Goal: Navigation & Orientation: Find specific page/section

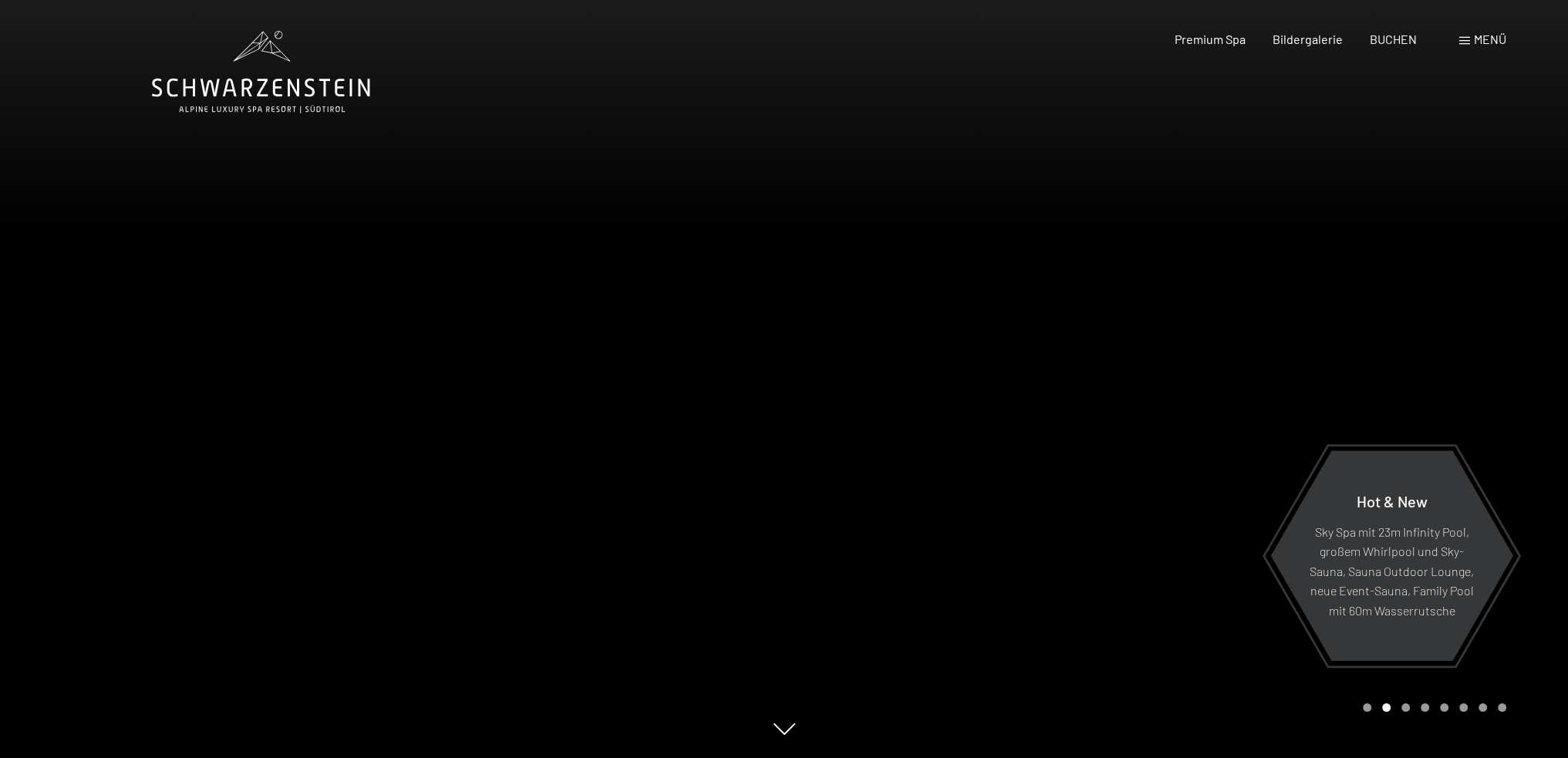
click at [1480, 33] on span "Menü" at bounding box center [1490, 39] width 33 height 15
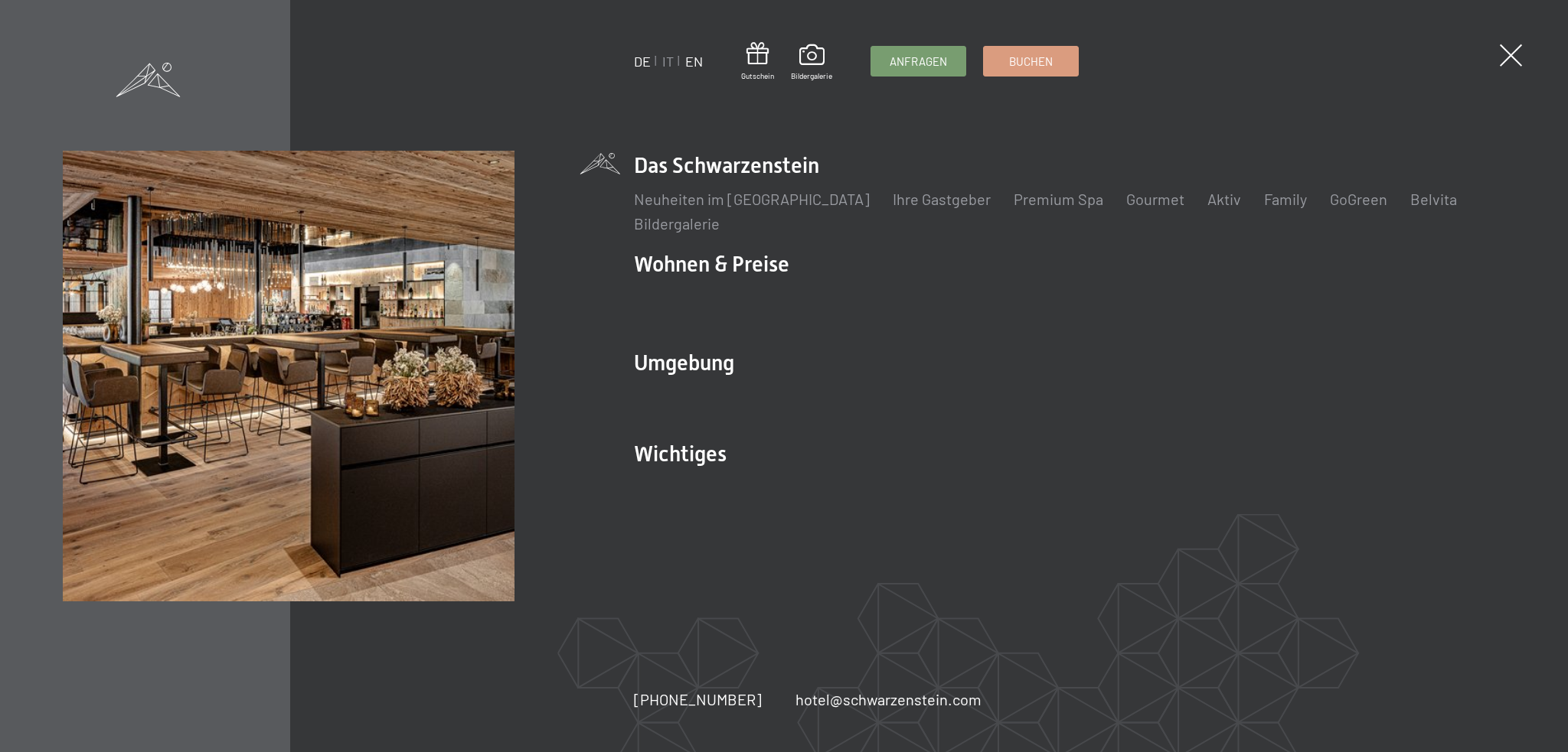
click at [693, 61] on link "EN" at bounding box center [694, 61] width 18 height 17
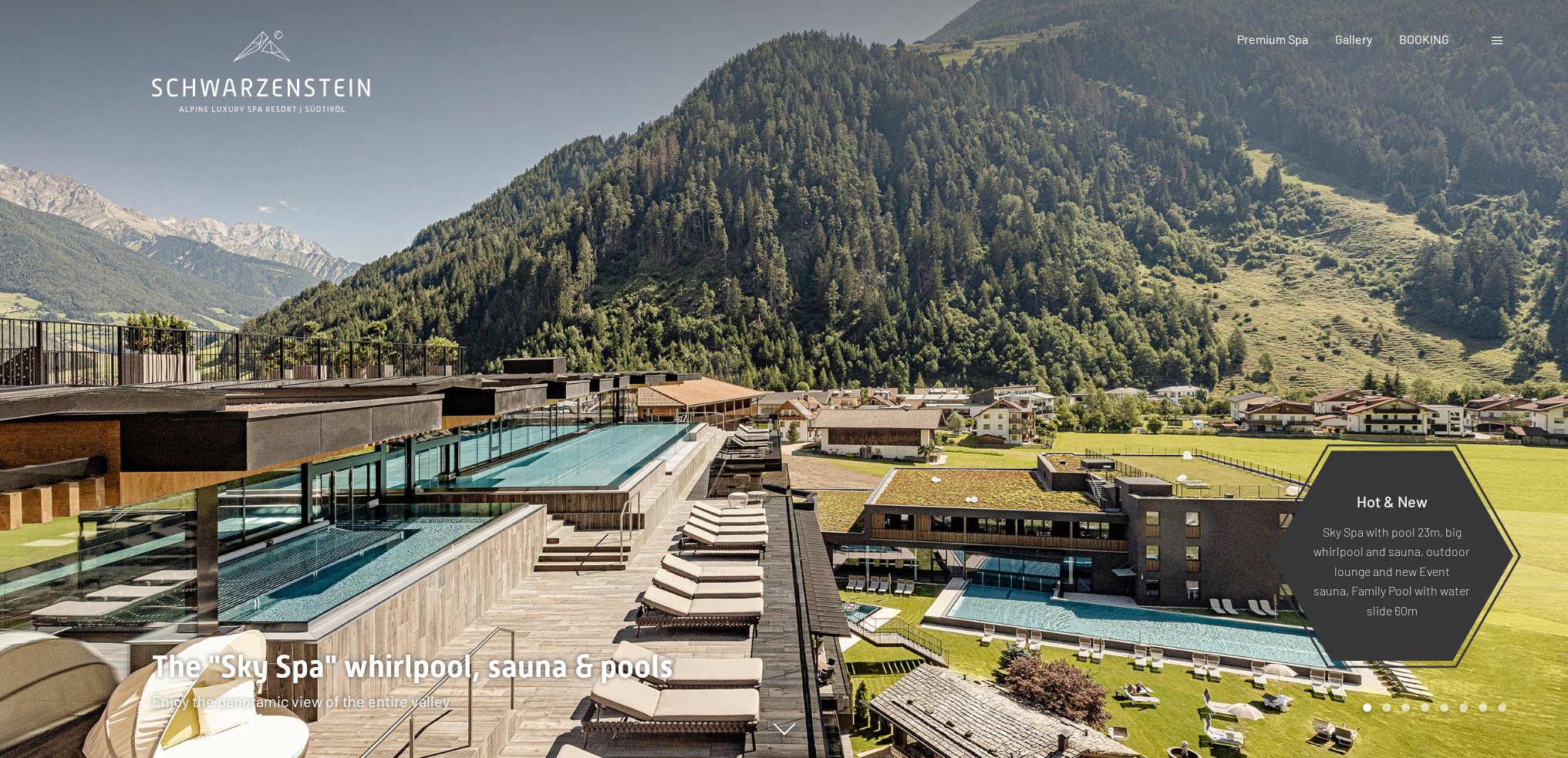
click at [1493, 38] on span at bounding box center [1497, 41] width 11 height 8
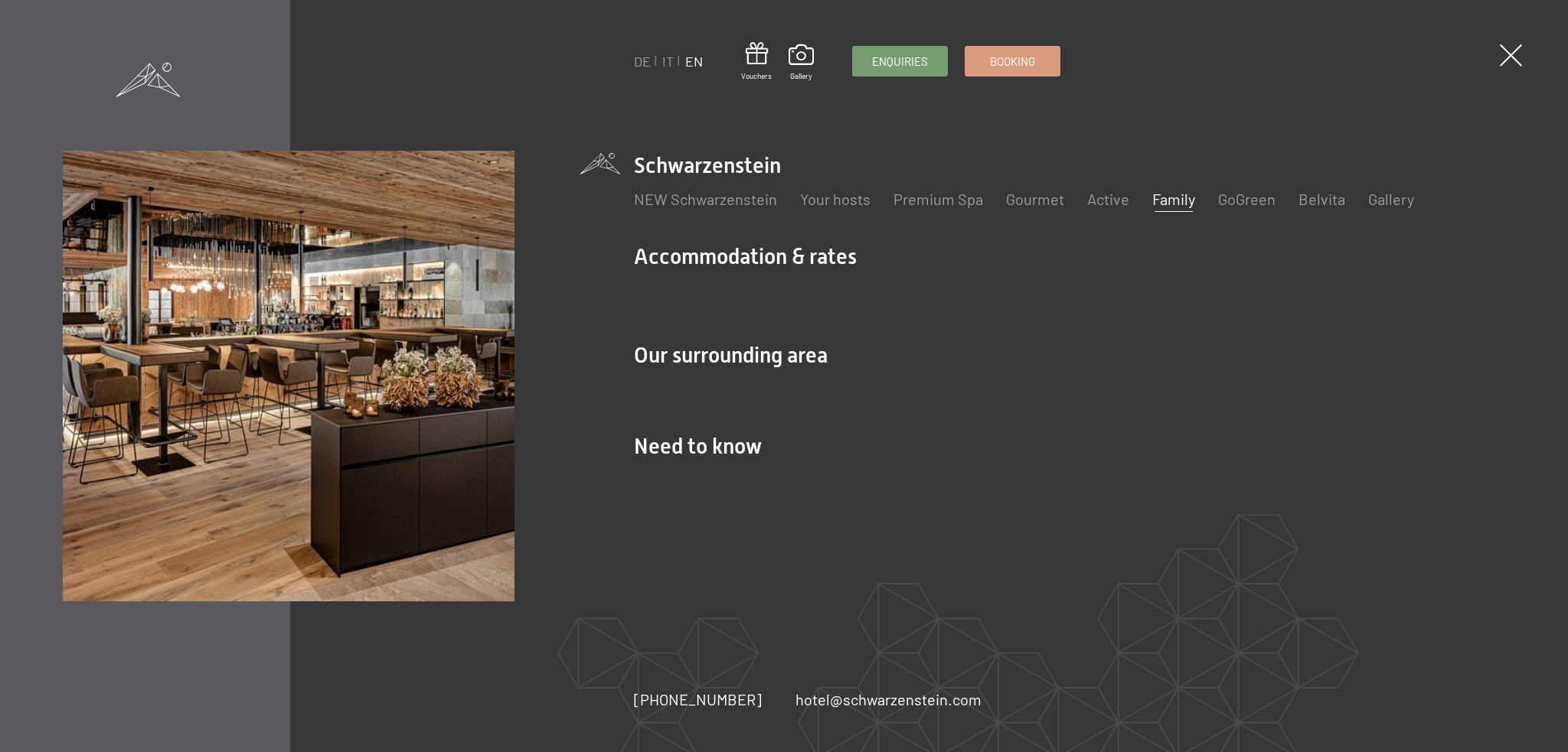
click at [1160, 196] on link "Family" at bounding box center [1173, 198] width 43 height 18
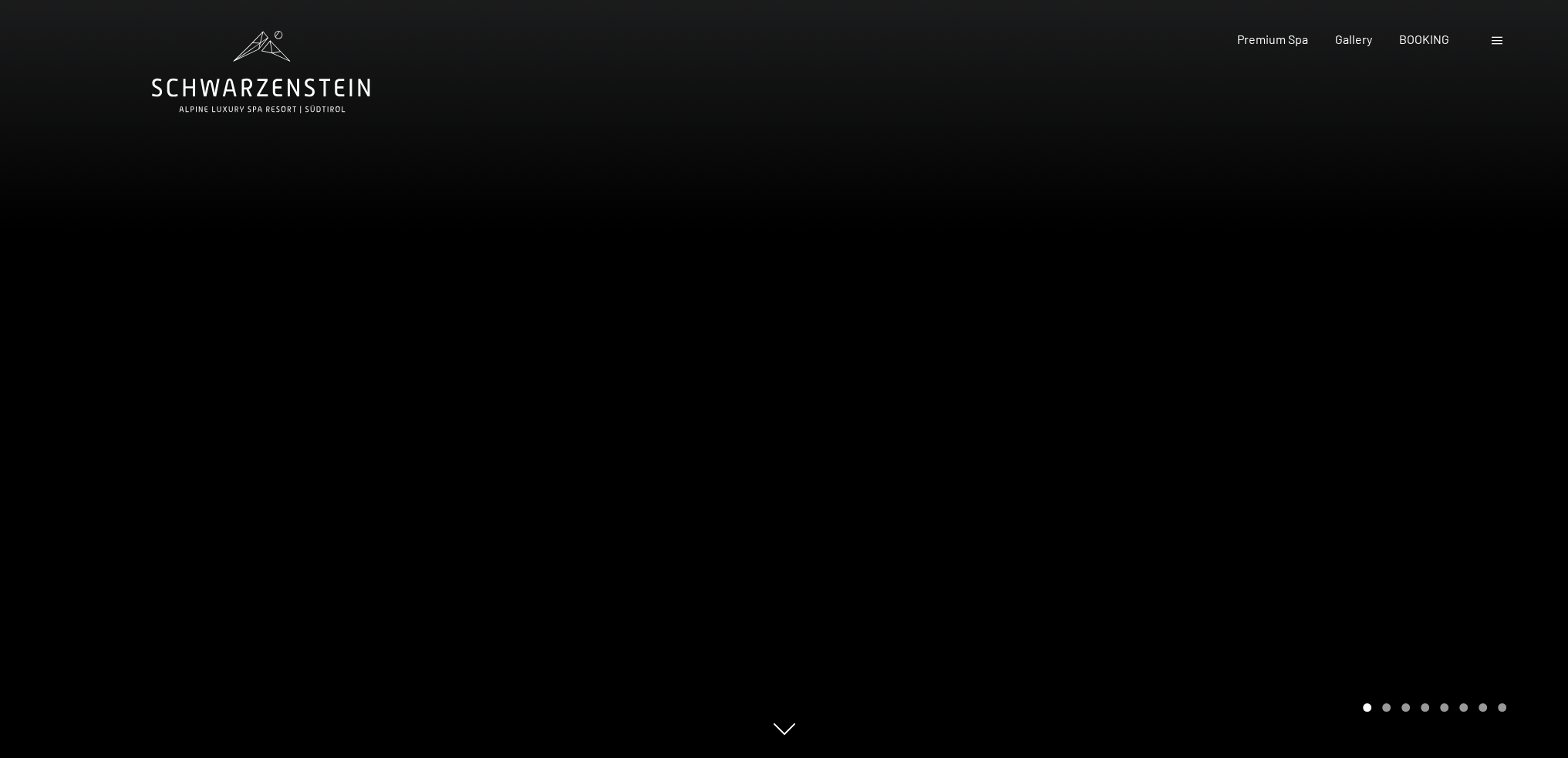
click at [1419, 497] on div at bounding box center [1176, 379] width 784 height 758
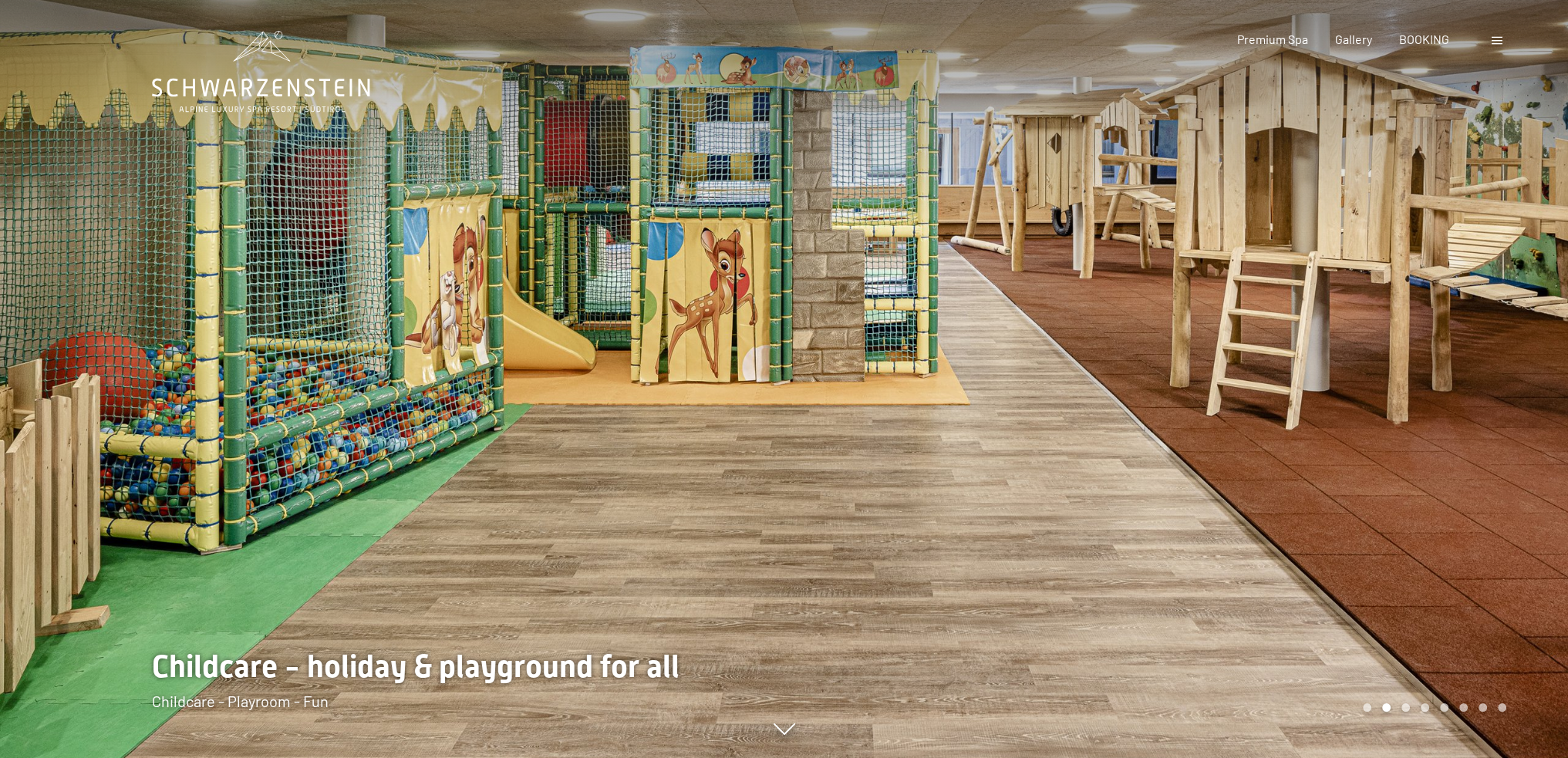
click at [1360, 452] on div at bounding box center [1176, 379] width 784 height 758
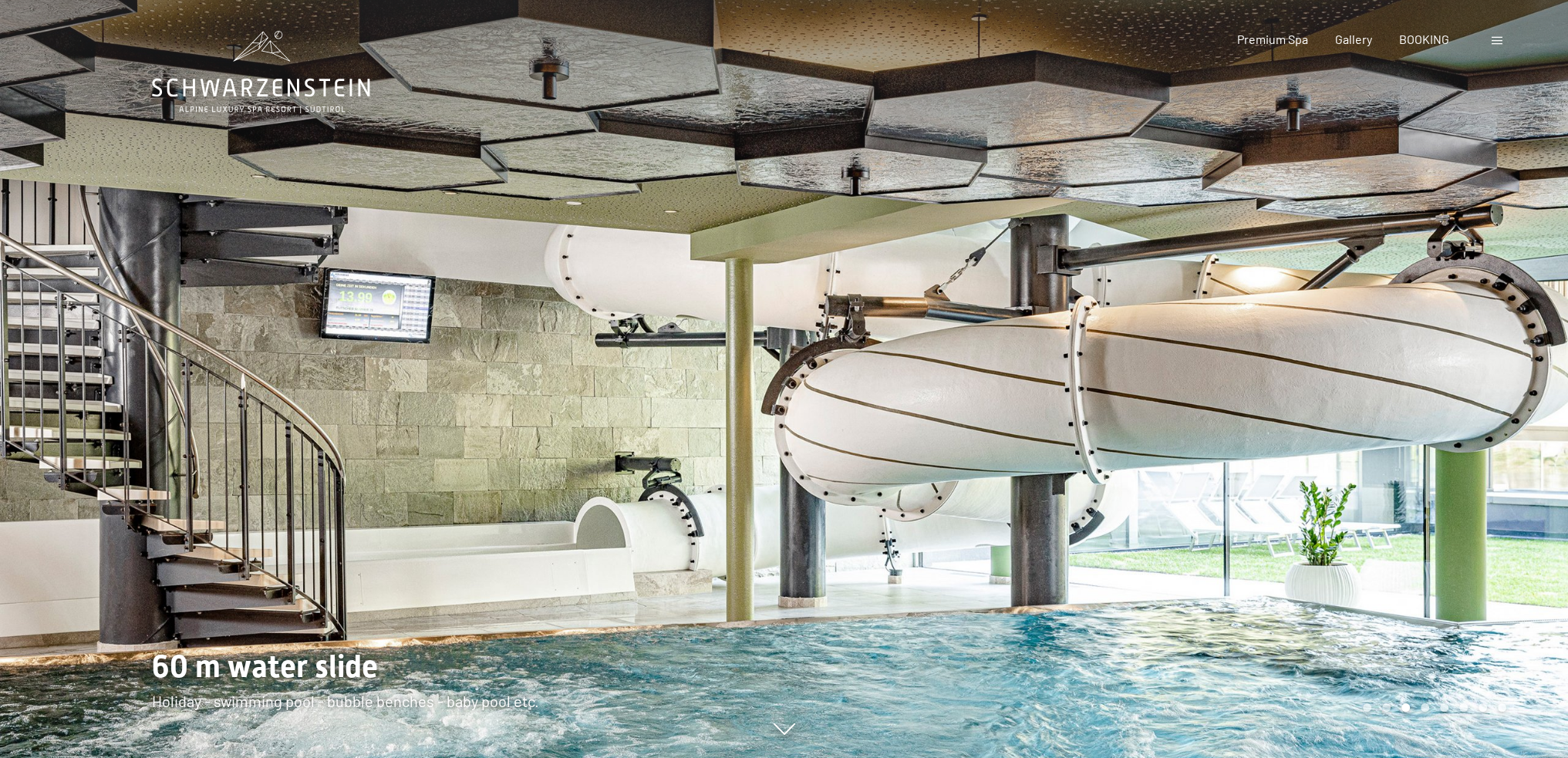
click at [1305, 413] on div at bounding box center [1176, 379] width 784 height 758
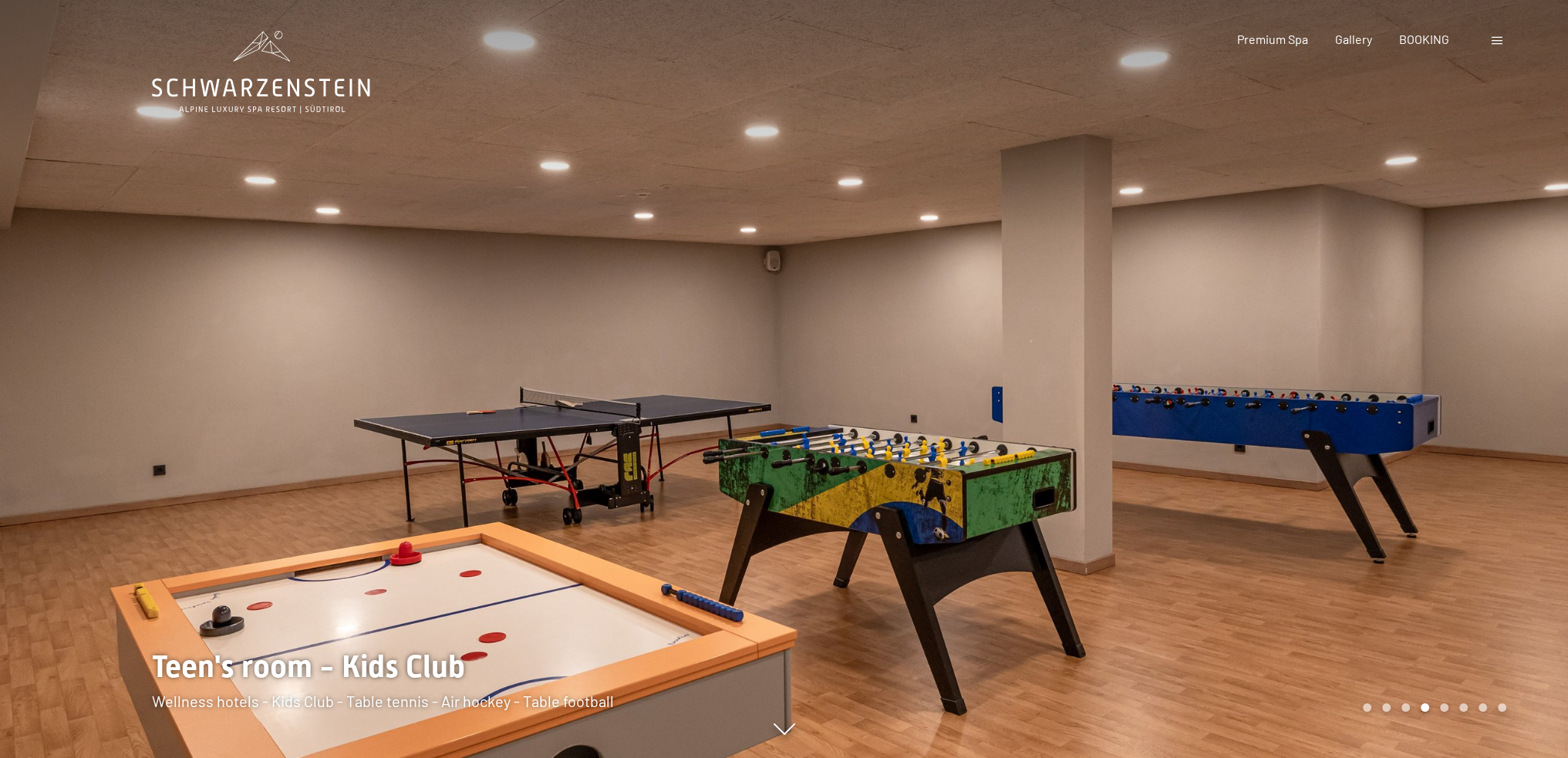
click at [1324, 364] on div at bounding box center [1176, 379] width 784 height 758
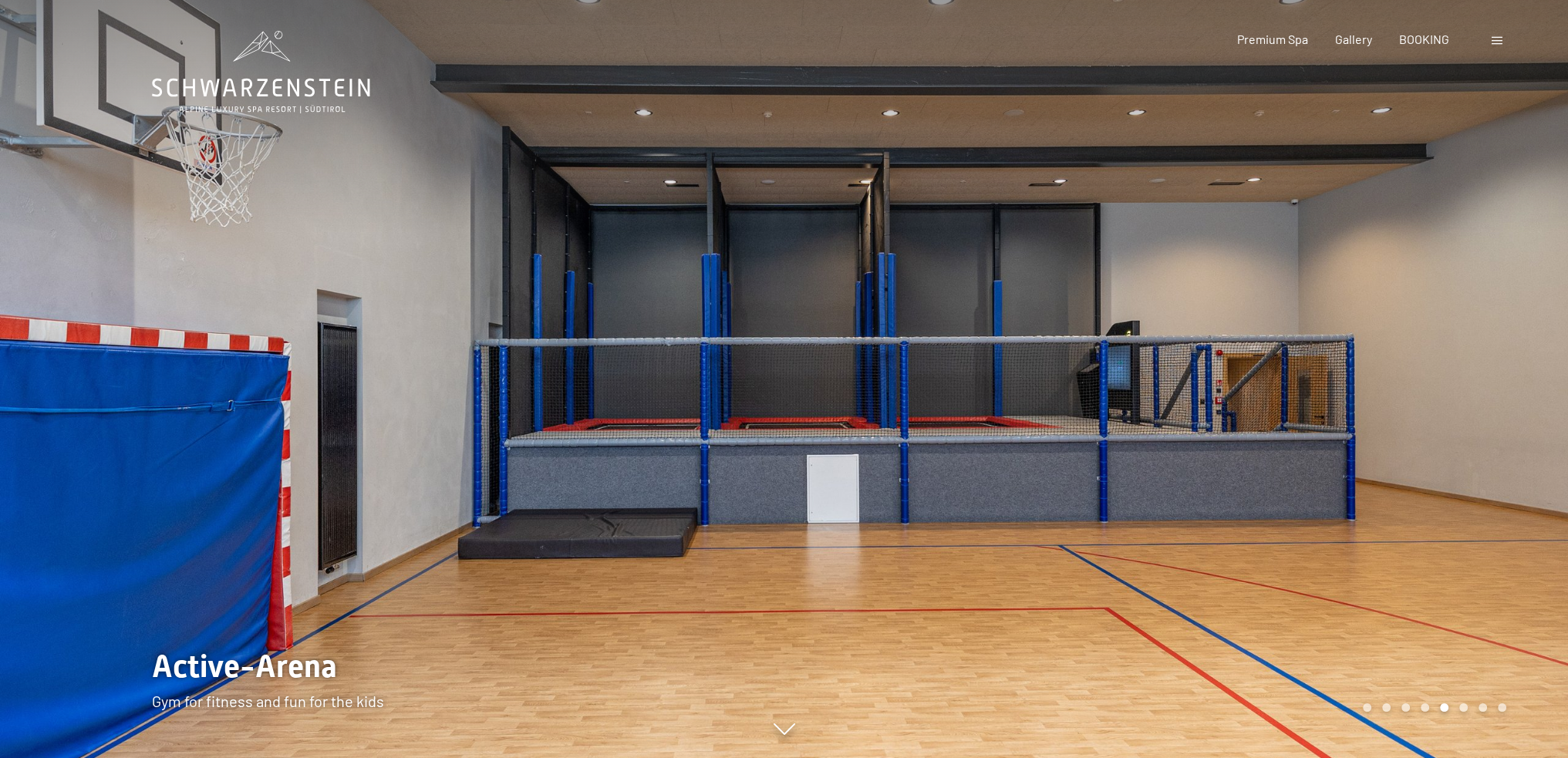
click at [1492, 41] on span at bounding box center [1497, 41] width 11 height 8
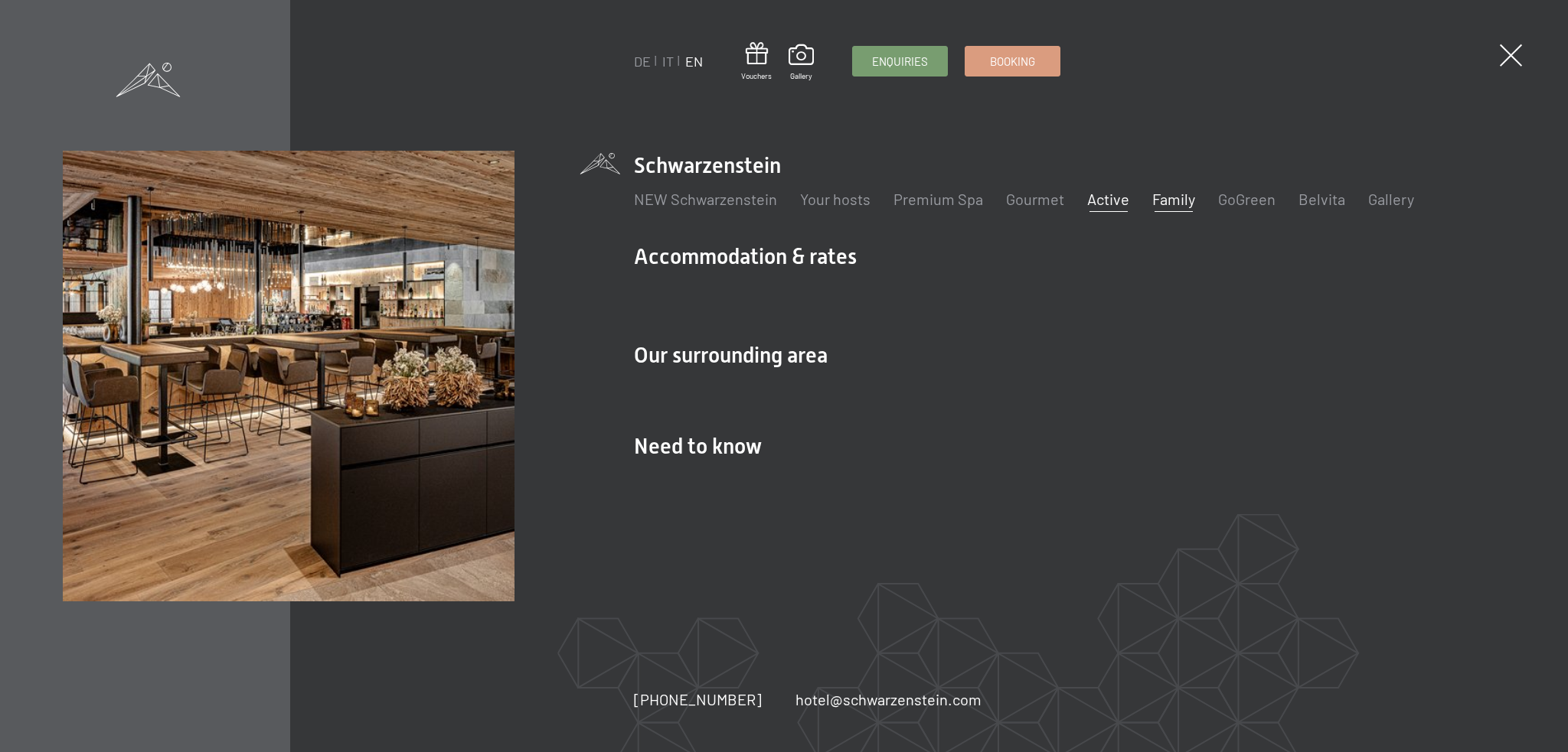
click at [1111, 198] on link "Active" at bounding box center [1108, 198] width 42 height 18
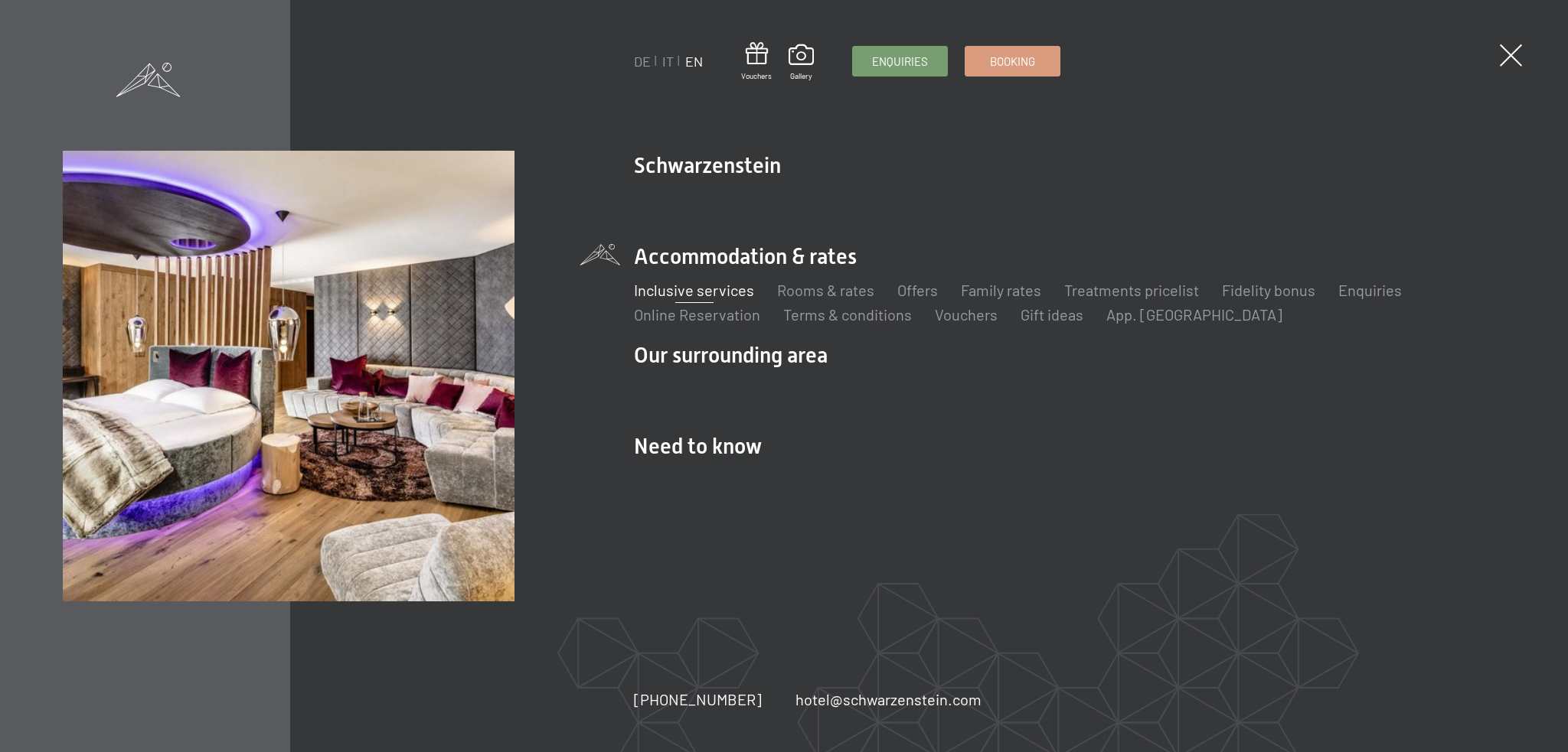
click at [707, 289] on link "Inclusive services" at bounding box center [694, 290] width 120 height 18
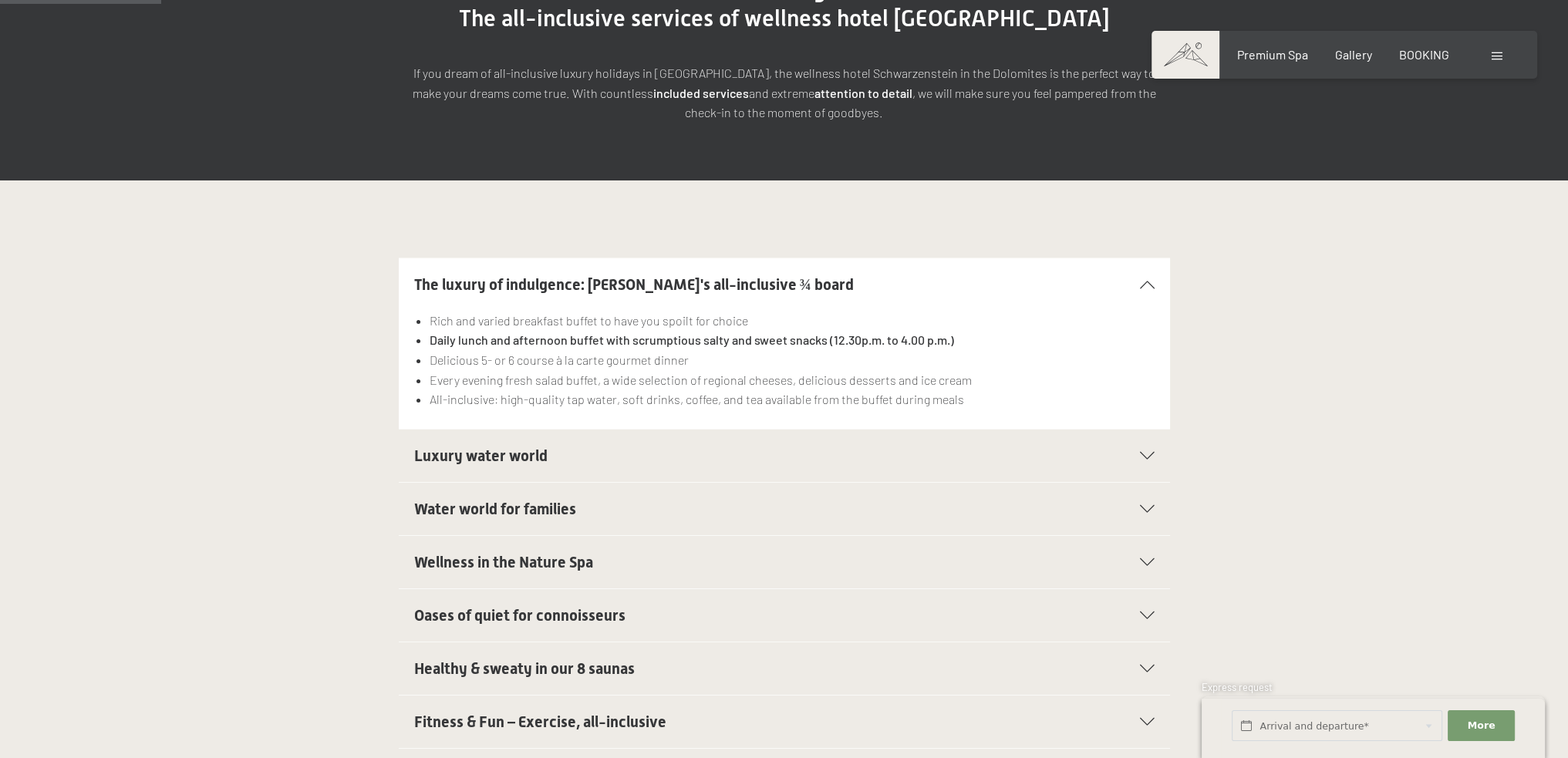
scroll to position [309, 0]
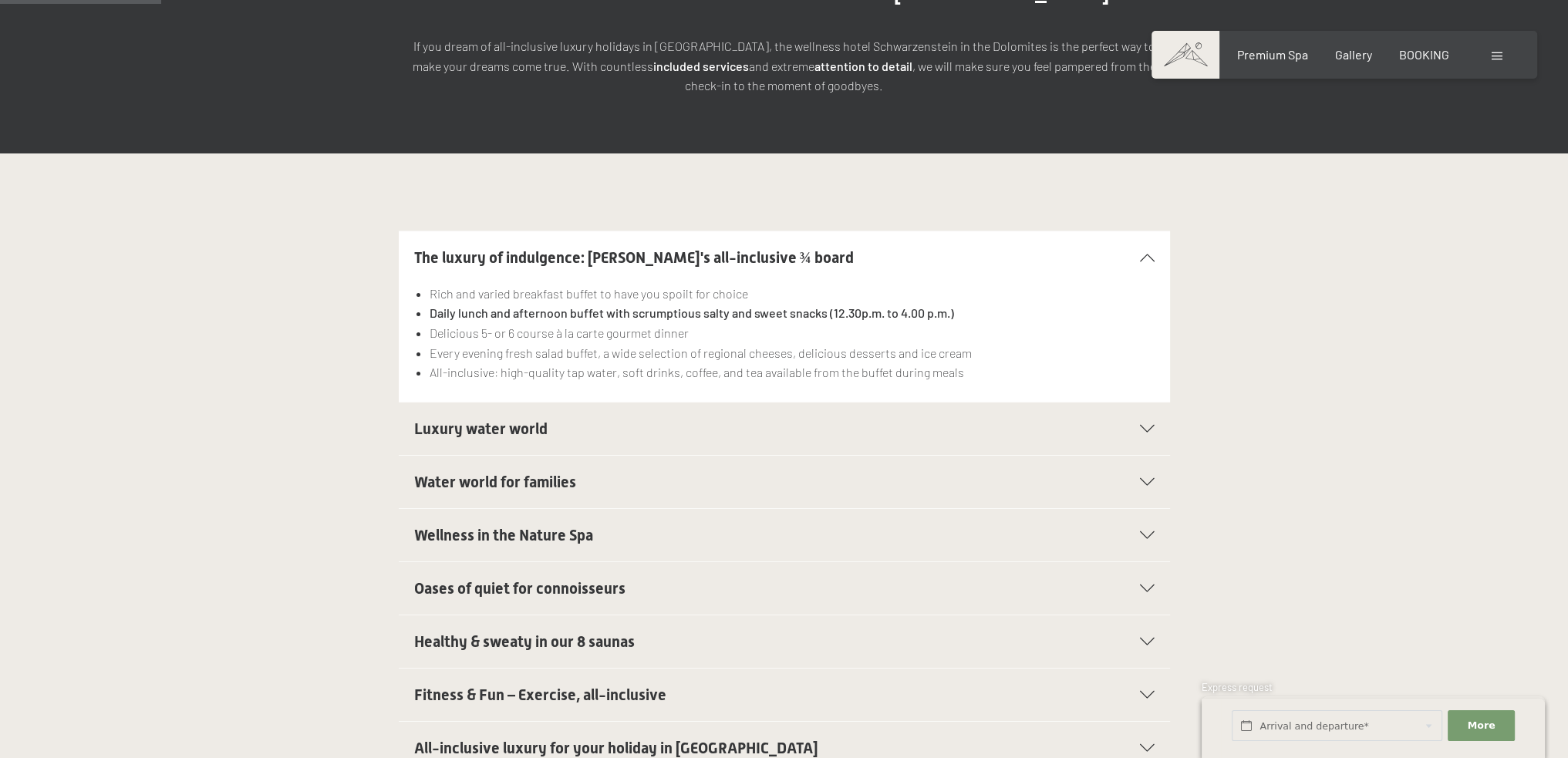
click at [1144, 425] on icon at bounding box center [1147, 429] width 15 height 8
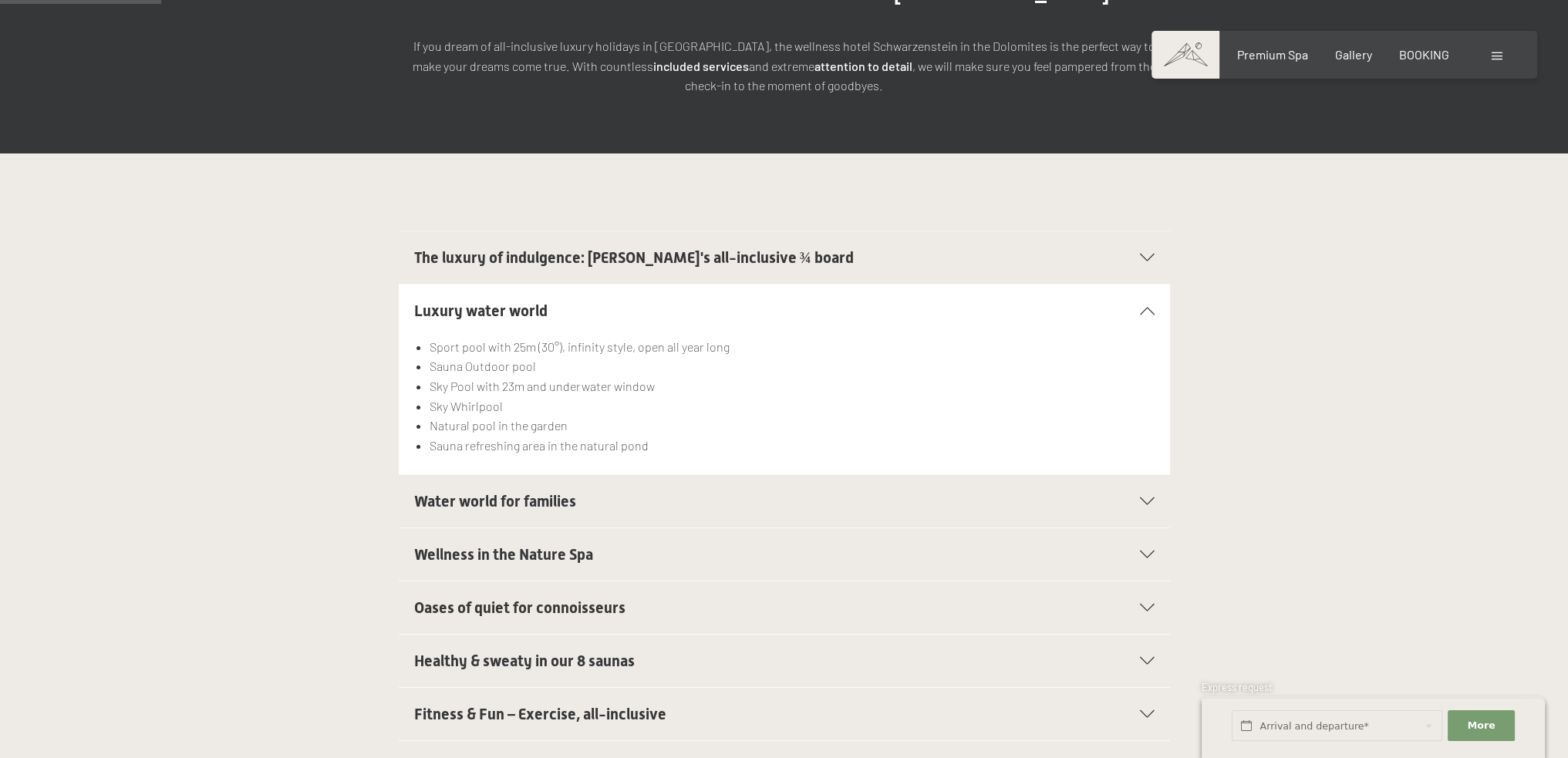
click at [1148, 497] on icon at bounding box center [1147, 501] width 15 height 8
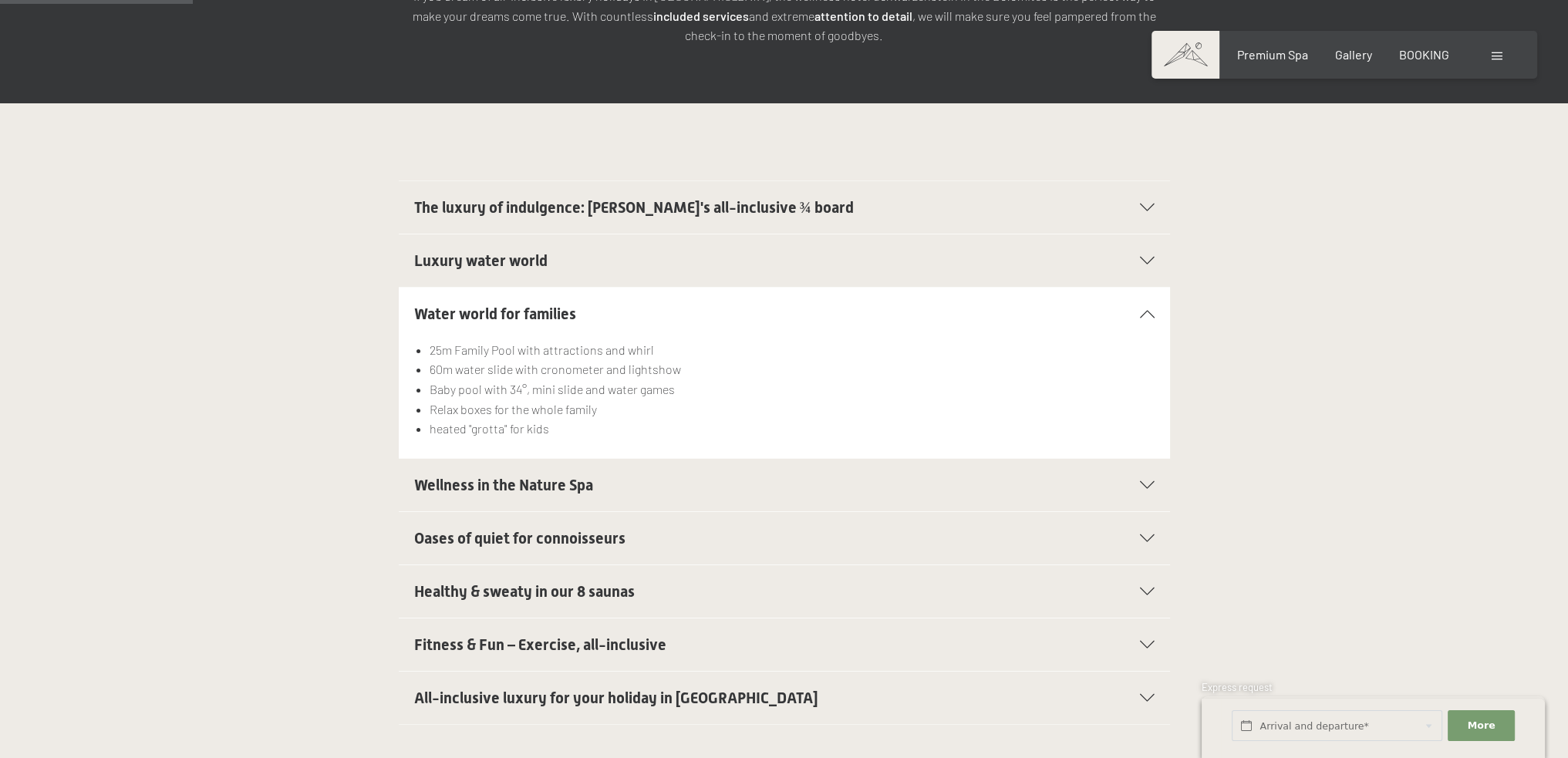
scroll to position [386, 0]
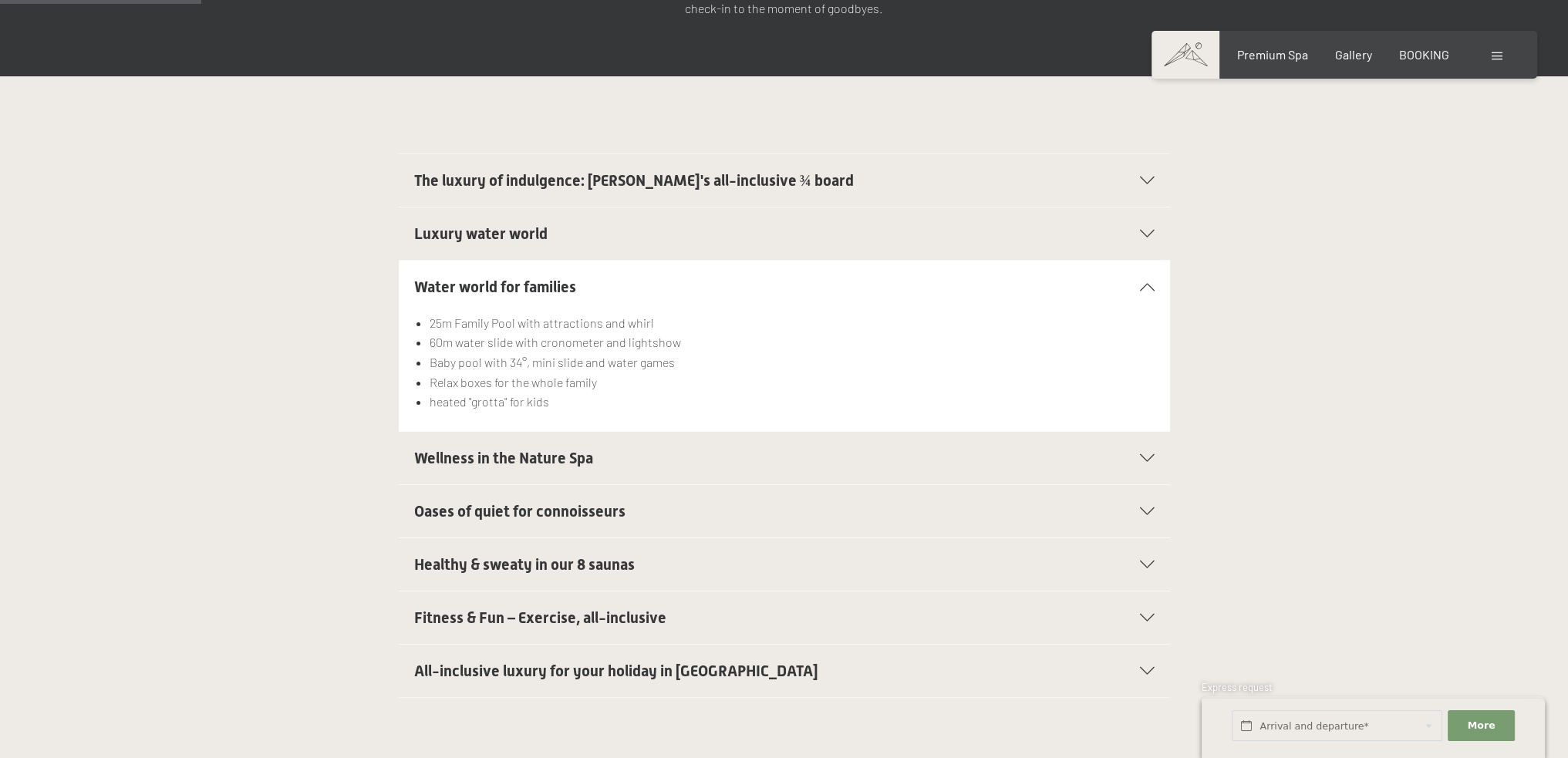
click at [1147, 667] on icon at bounding box center [1147, 670] width 15 height 8
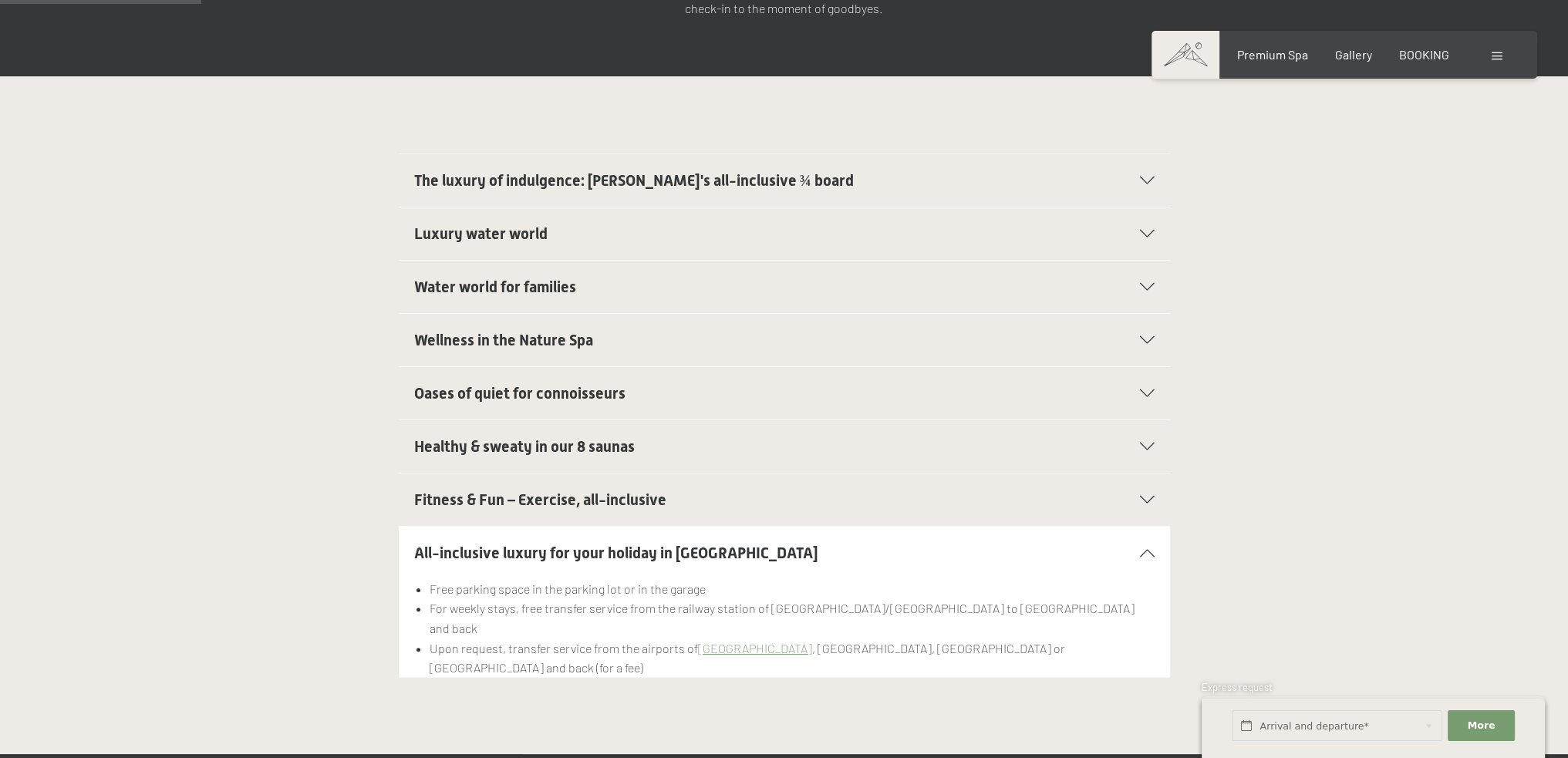
click at [1145, 496] on icon at bounding box center [1147, 500] width 15 height 8
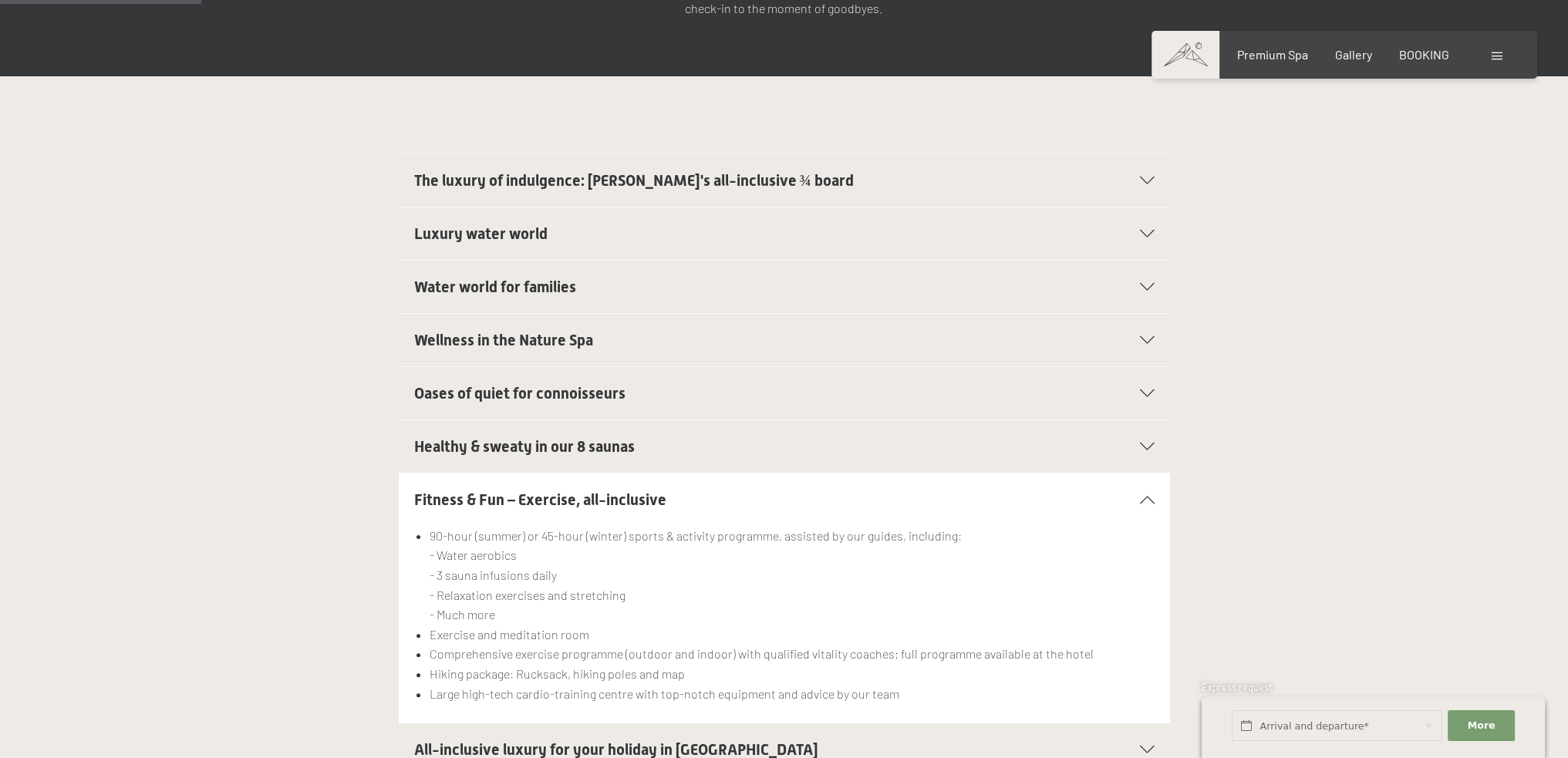
click at [1148, 336] on icon at bounding box center [1147, 340] width 15 height 8
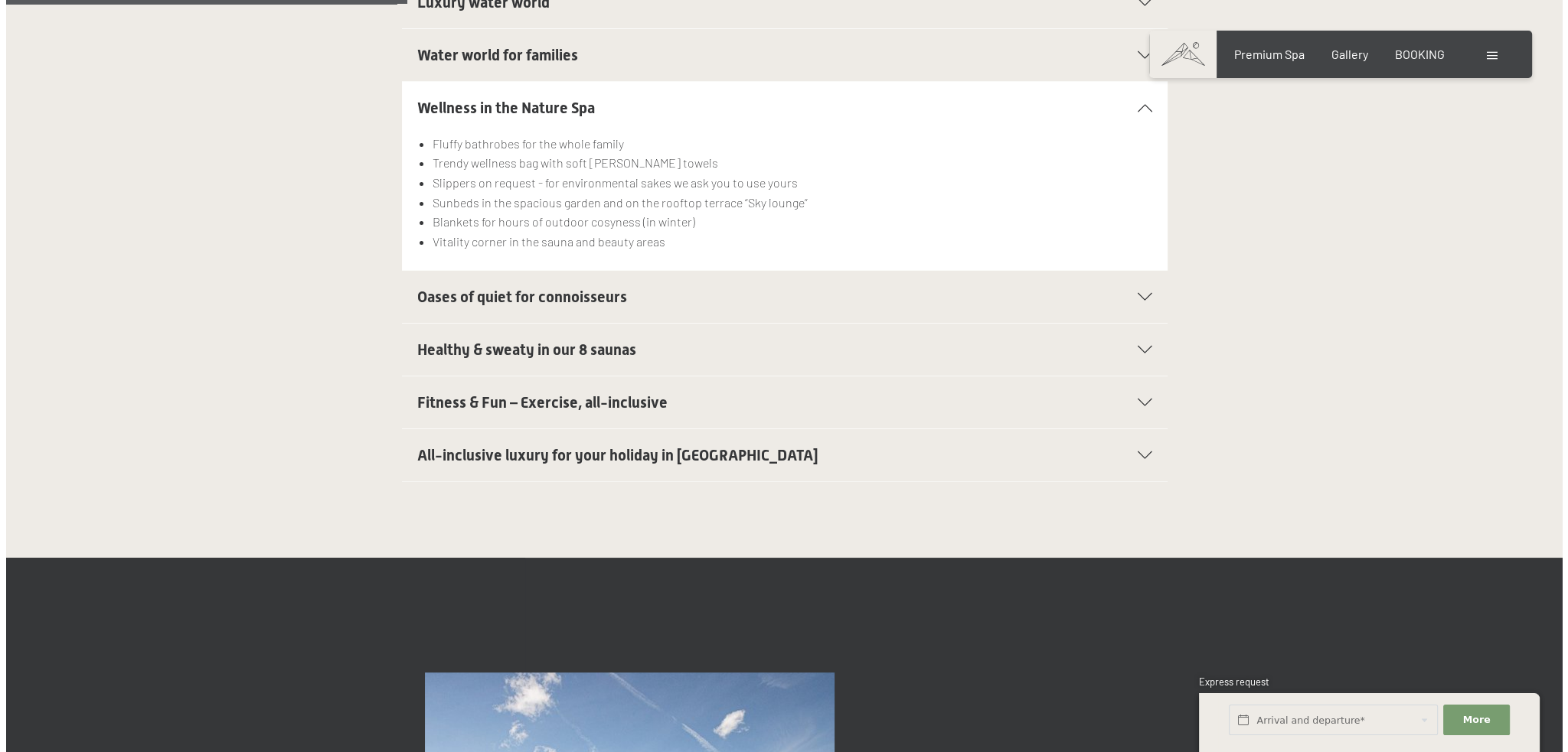
scroll to position [1071, 0]
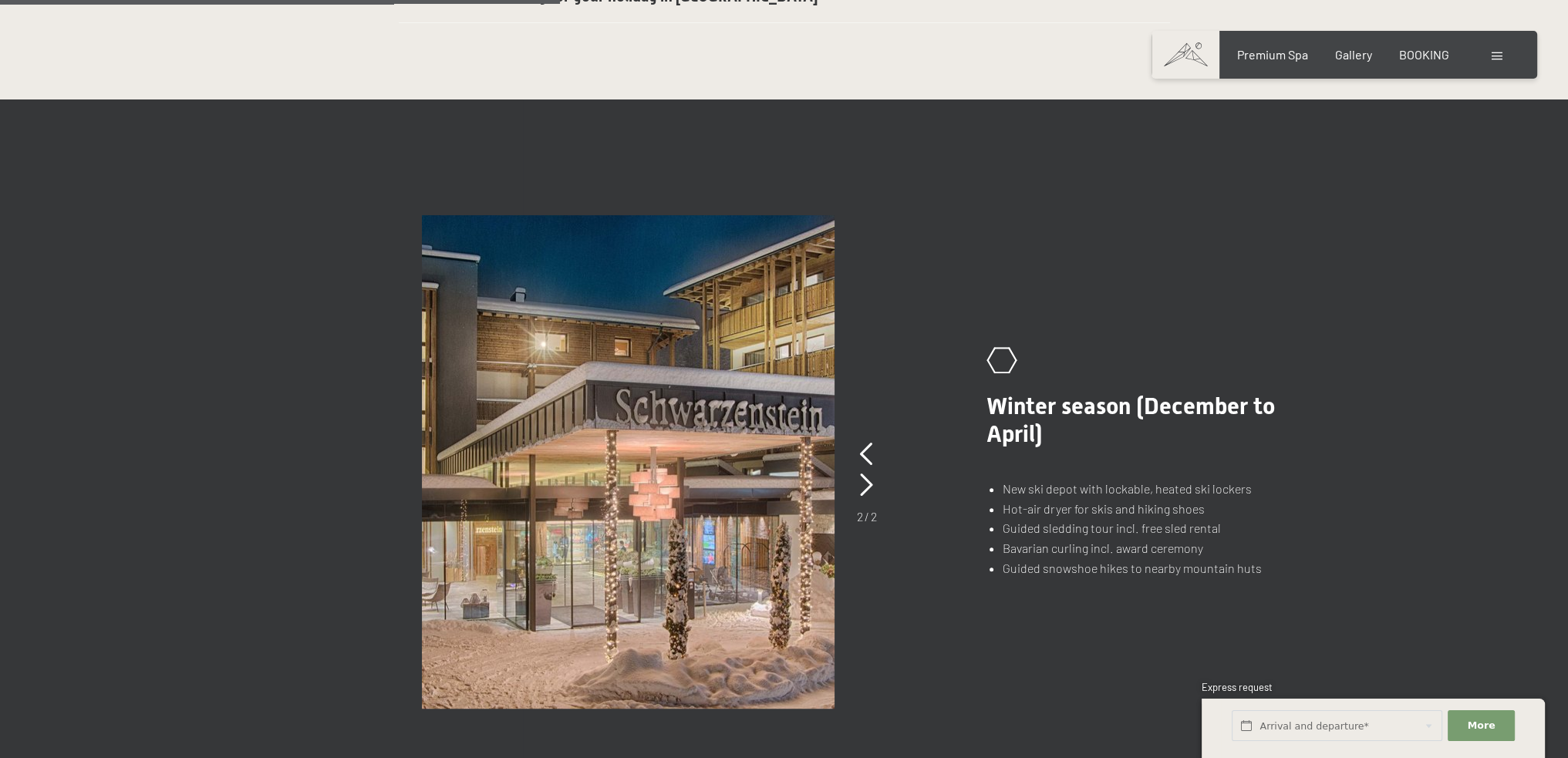
click at [1492, 55] on span at bounding box center [1497, 56] width 11 height 8
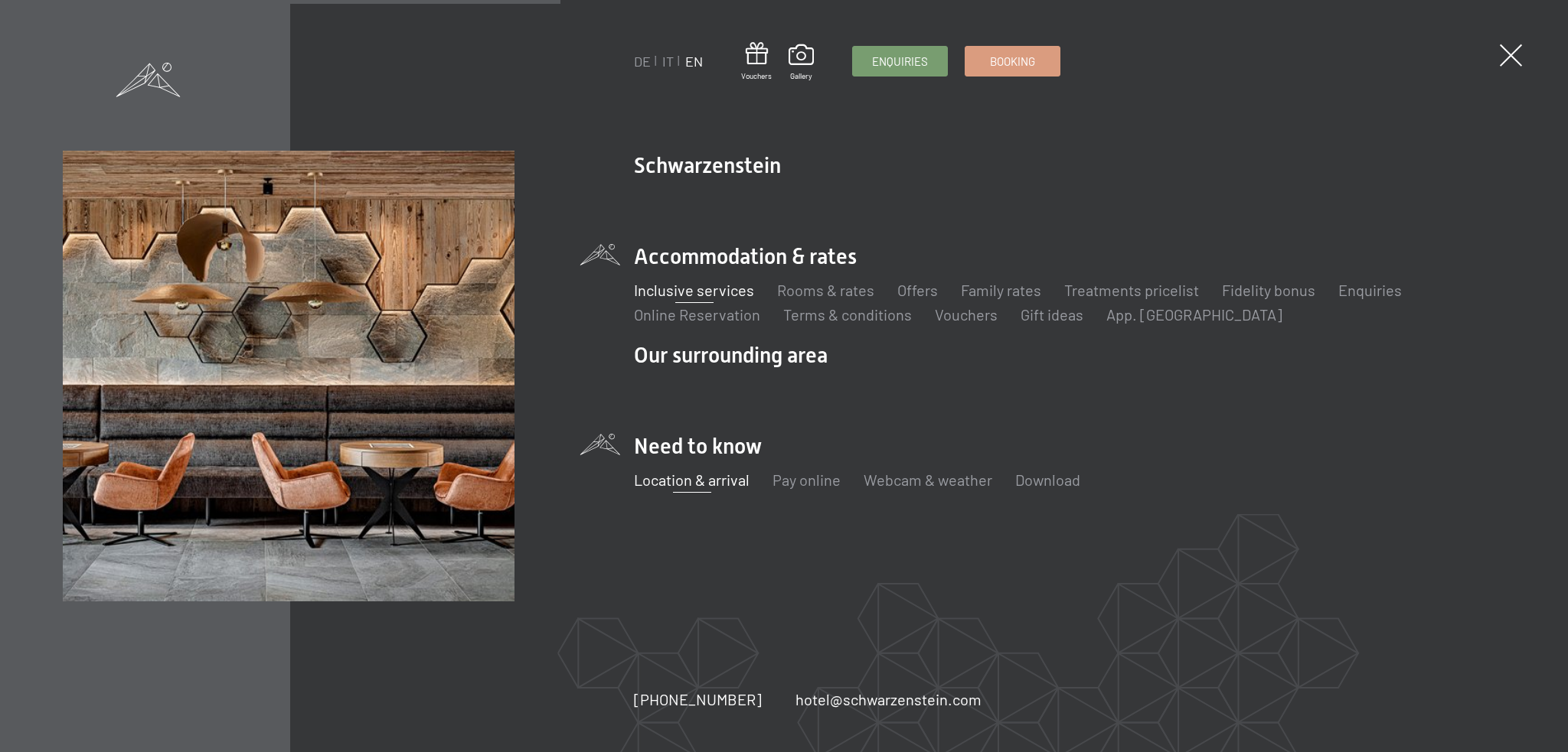
click at [694, 480] on link "Location & arrival" at bounding box center [692, 479] width 116 height 18
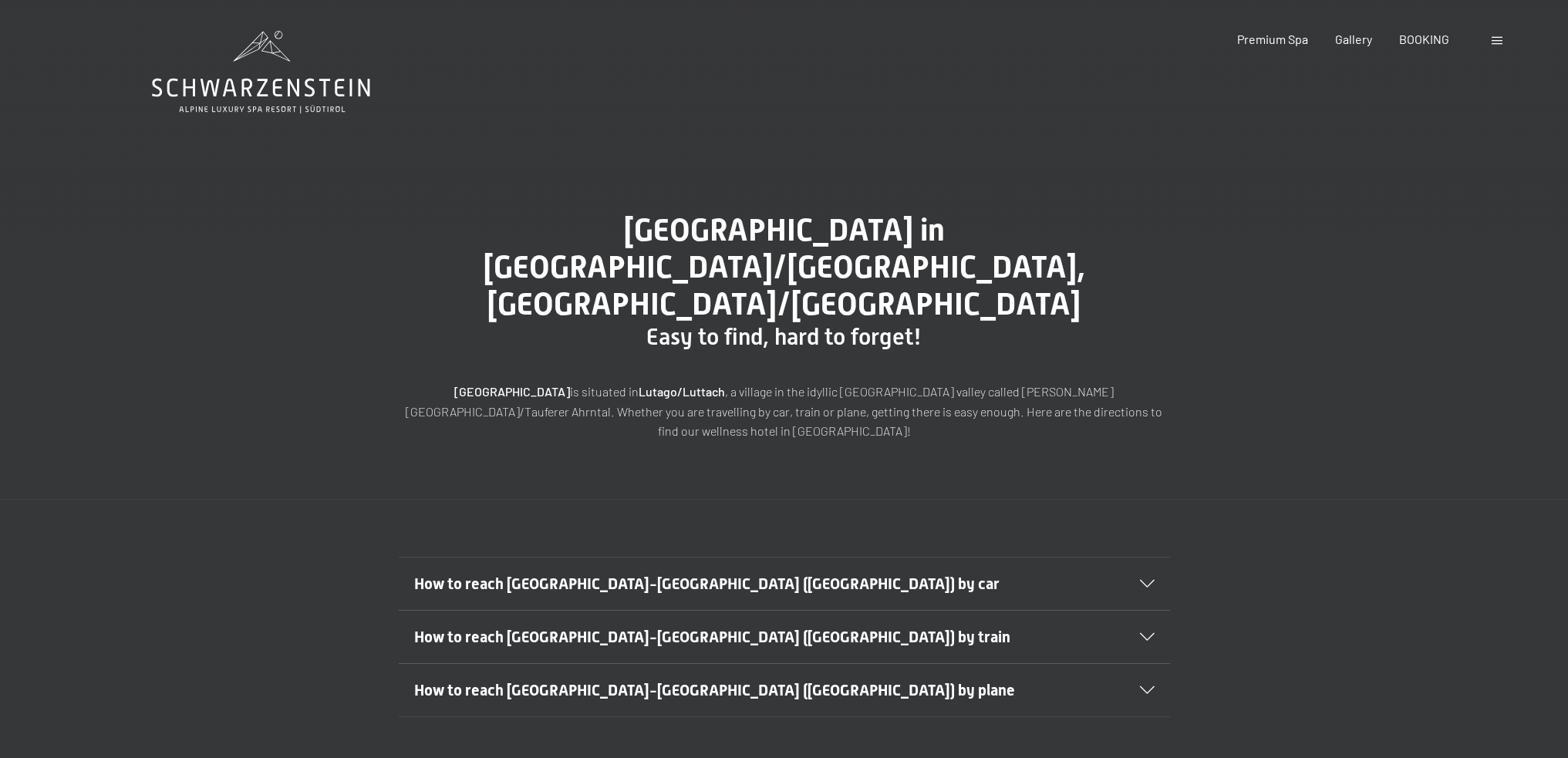
click at [303, 89] on icon at bounding box center [261, 72] width 218 height 82
